Goal: Find specific page/section: Find specific page/section

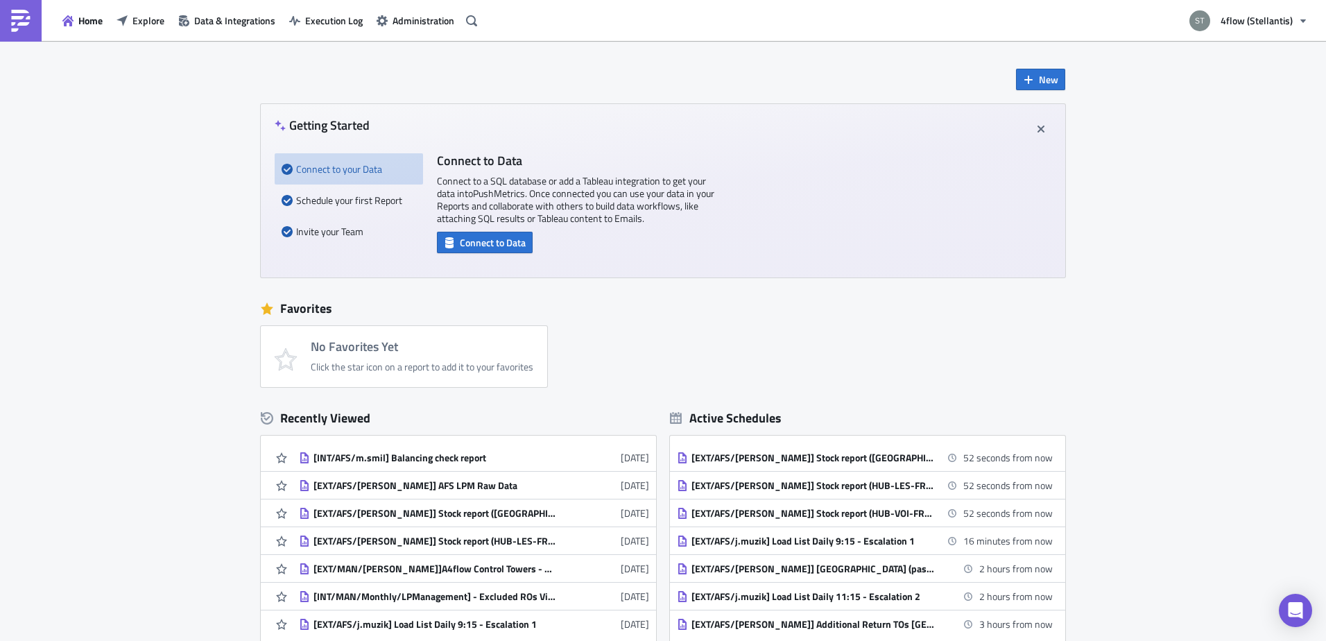
click at [152, 283] on div "New Getting Started Connect to your Data Schedule your first Report Invite your…" at bounding box center [663, 413] width 1326 height 744
click at [477, 26] on button "button" at bounding box center [471, 20] width 21 height 21
click at [139, 19] on span "Explore" at bounding box center [148, 20] width 32 height 15
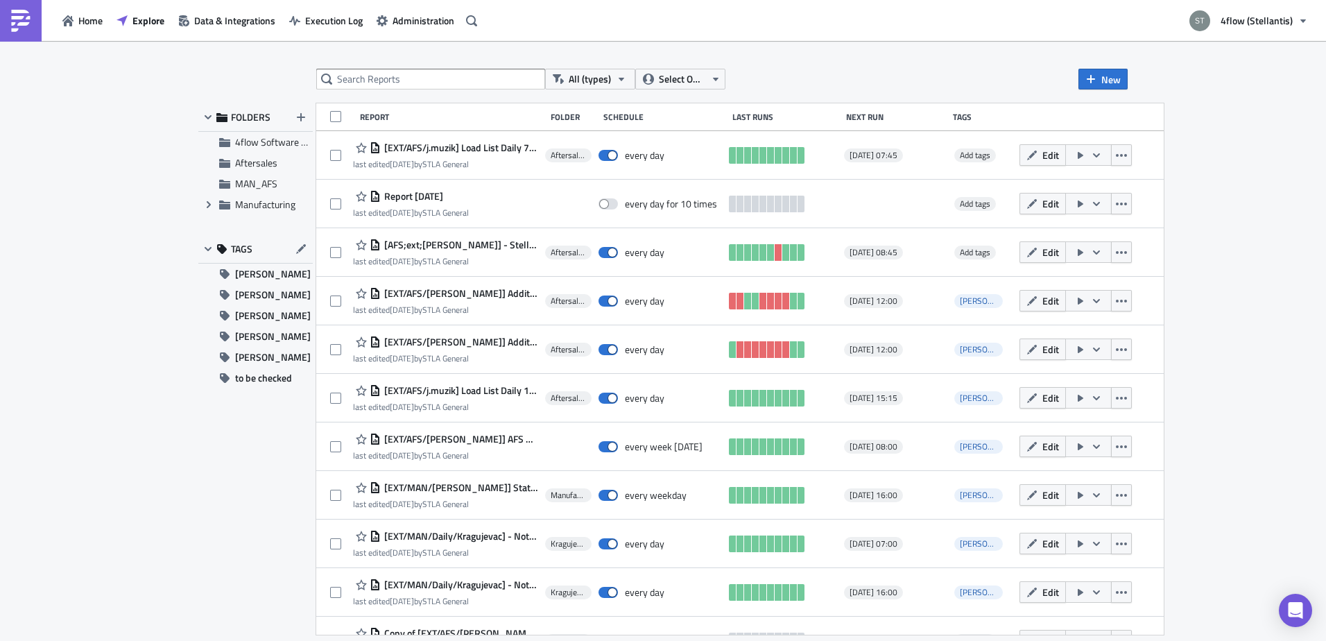
click at [409, 92] on div "All (types) Select Owner New FOLDERS 4flow Software KAM Aftersales MAN_AFS Expa…" at bounding box center [662, 342] width 943 height 547
click at [410, 90] on div "All (types) Select Owner New FOLDERS 4flow Software KAM Aftersales MAN_AFS Expa…" at bounding box center [662, 342] width 943 height 547
click at [415, 83] on input "text" at bounding box center [430, 79] width 229 height 21
type input "service"
